Goal: Transaction & Acquisition: Purchase product/service

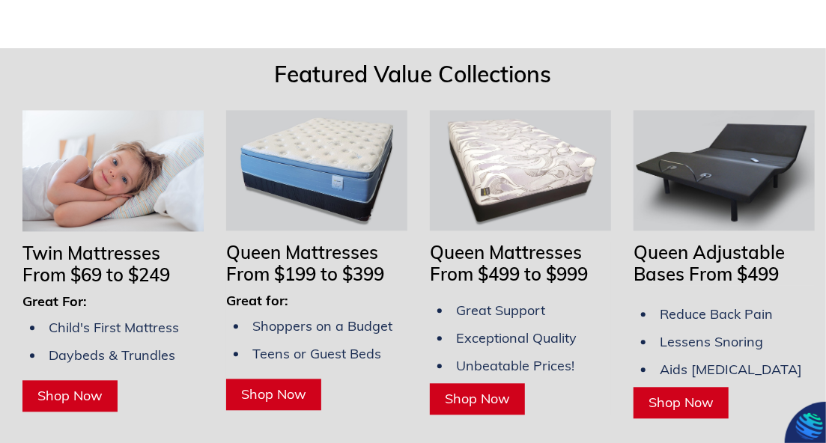
scroll to position [1367, 0]
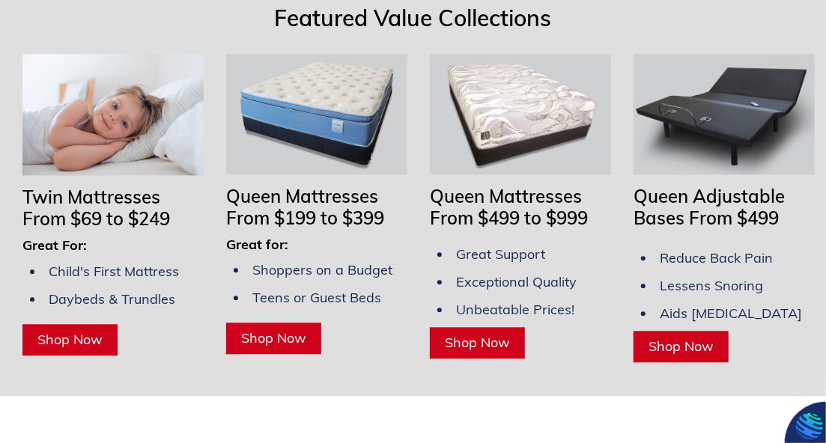
click at [316, 246] on h3 "Great for:" at bounding box center [316, 245] width 181 height 16
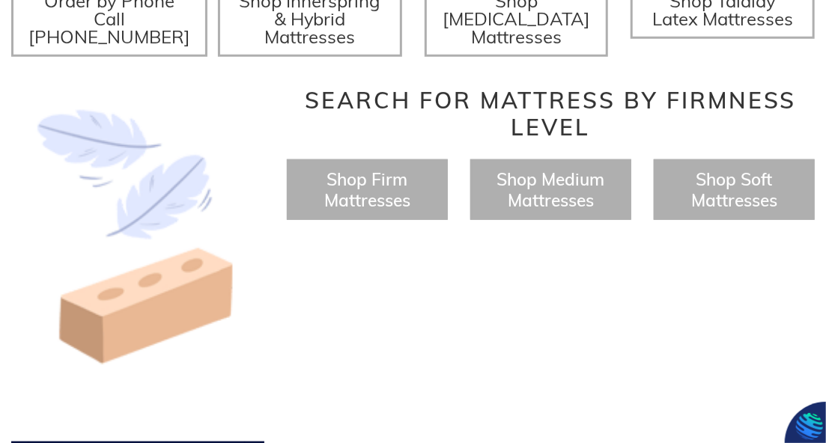
scroll to position [575, 0]
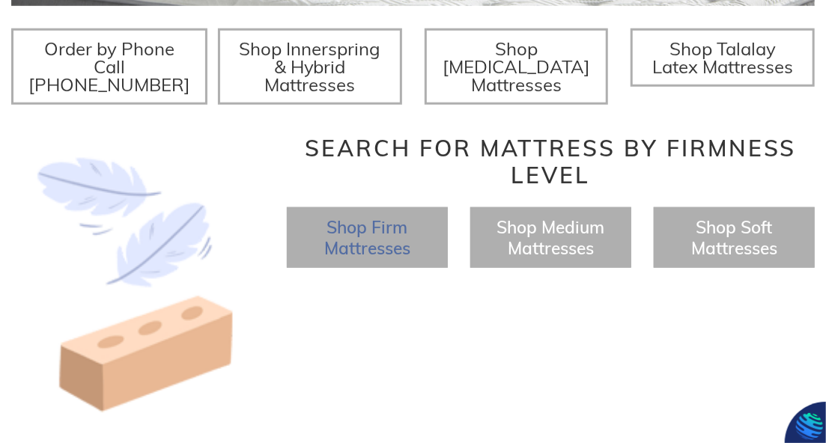
click at [396, 247] on span "Shop Firm Mattresses" at bounding box center [367, 237] width 86 height 42
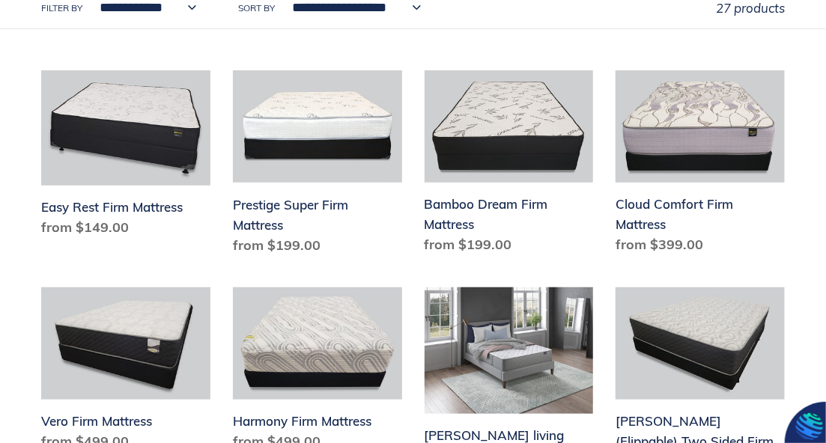
scroll to position [423, 0]
